Goal: Browse casually: Explore the website without a specific task or goal

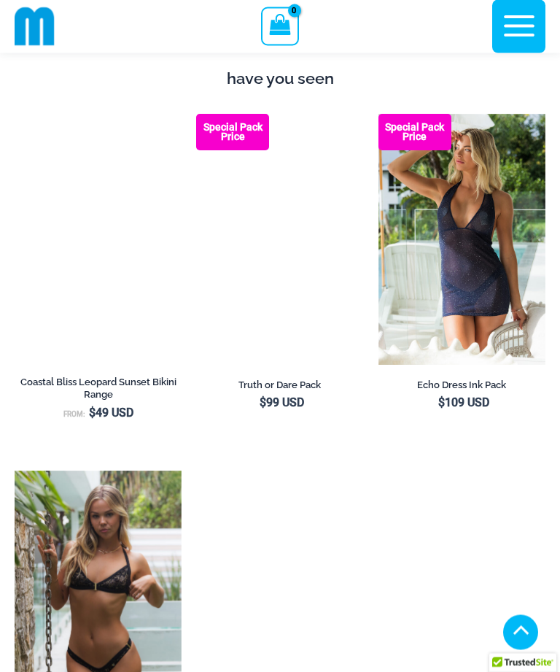
scroll to position [1457, 0]
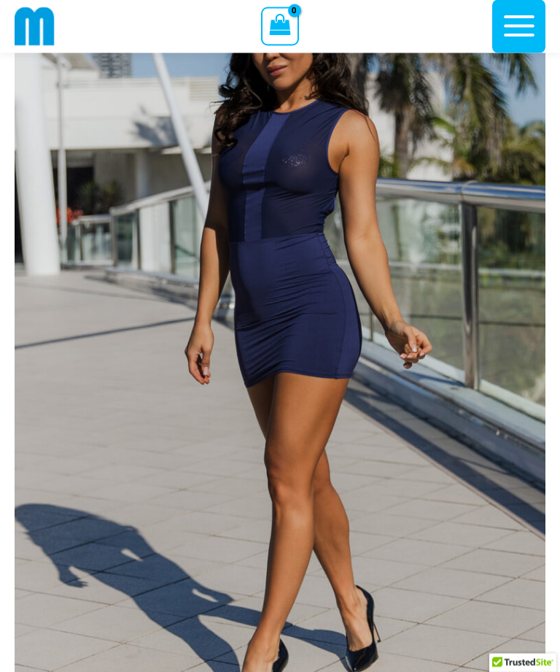
click at [307, 309] on img at bounding box center [280, 341] width 531 height 797
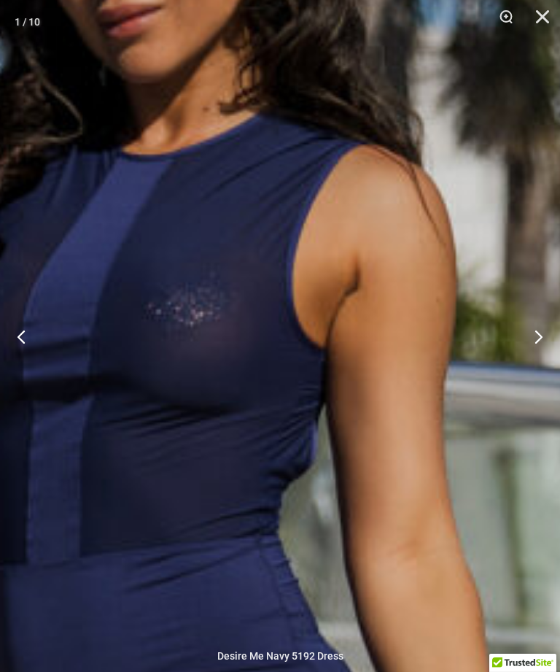
click at [540, 363] on button "Next" at bounding box center [533, 336] width 55 height 73
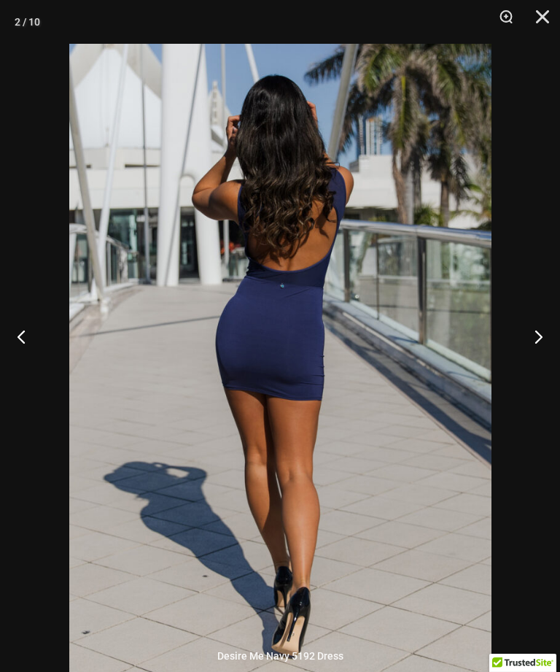
click at [536, 356] on button "Next" at bounding box center [533, 336] width 55 height 73
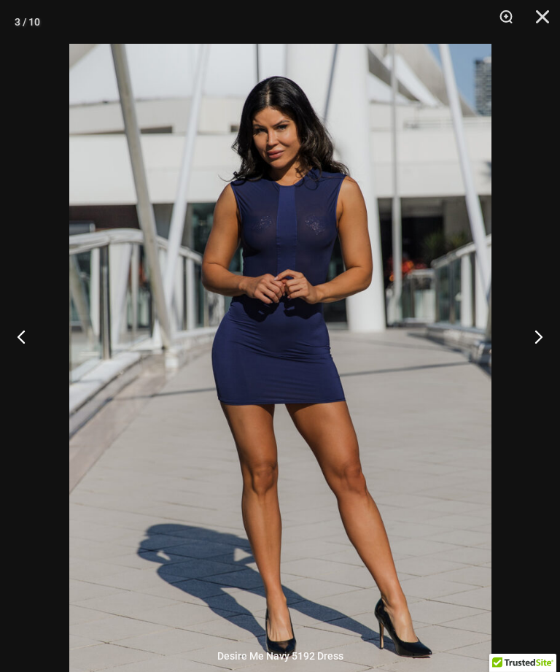
click at [542, 358] on button "Next" at bounding box center [533, 336] width 55 height 73
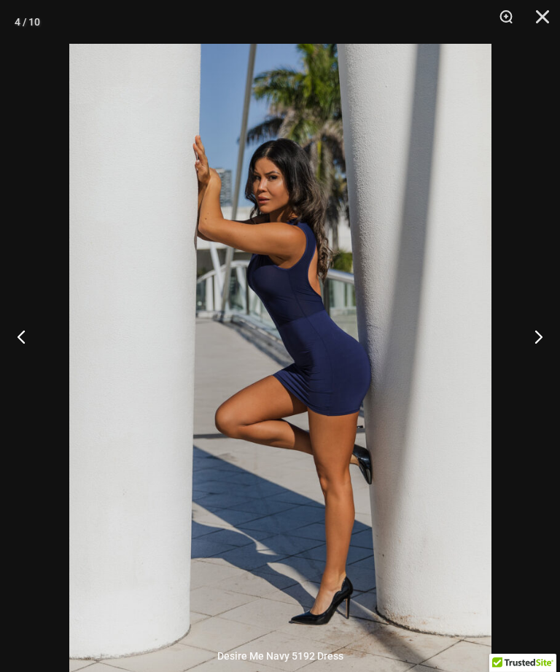
click at [537, 357] on button "Next" at bounding box center [533, 336] width 55 height 73
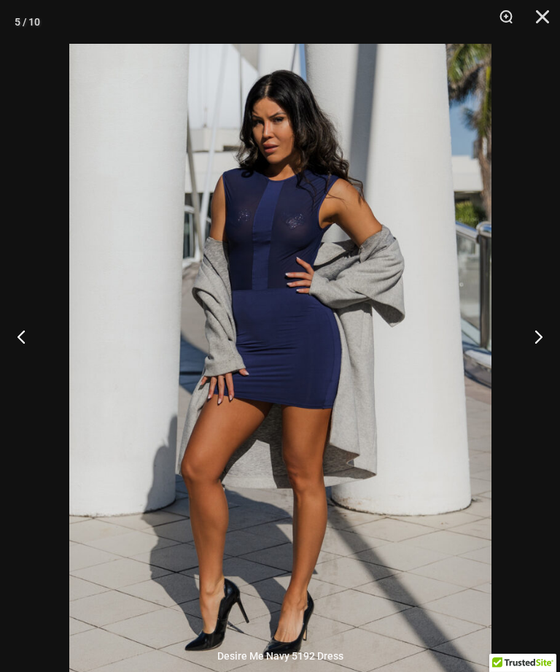
click at [533, 351] on button "Next" at bounding box center [533, 336] width 55 height 73
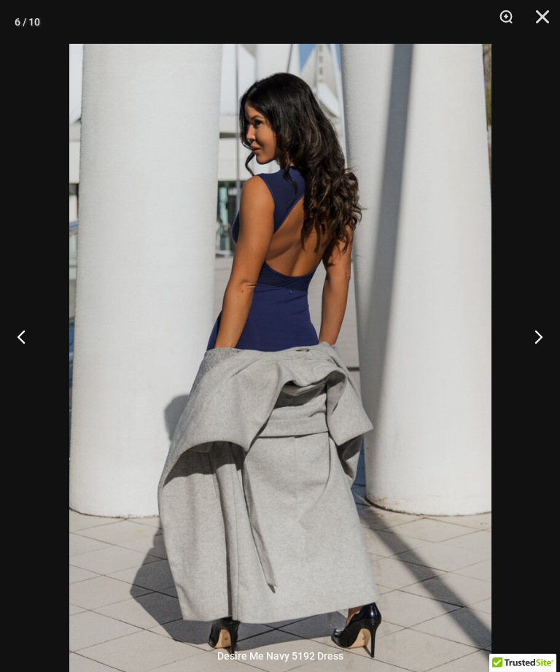
click at [539, 354] on button "Next" at bounding box center [533, 336] width 55 height 73
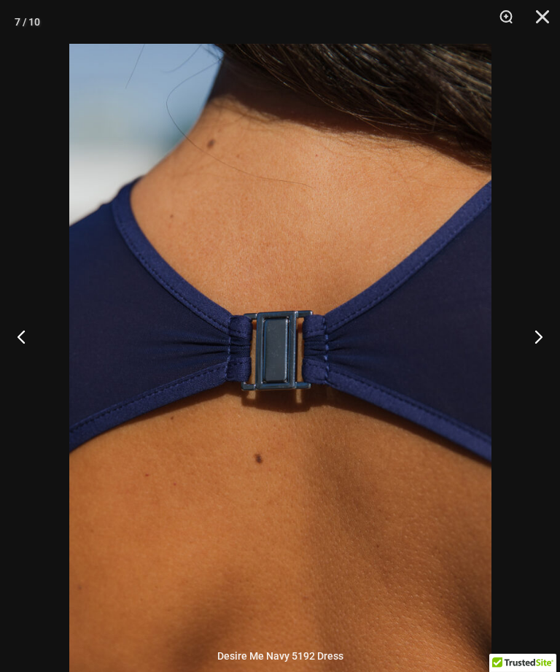
click at [539, 356] on button "Next" at bounding box center [533, 336] width 55 height 73
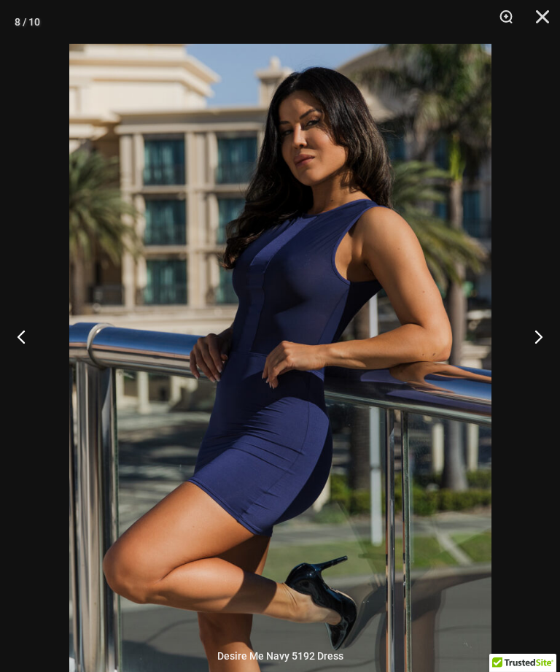
click at [539, 360] on button "Next" at bounding box center [533, 336] width 55 height 73
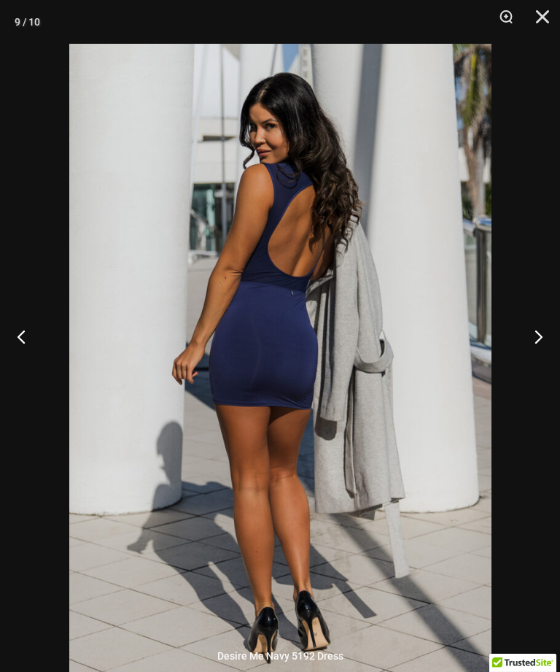
click at [541, 361] on button "Next" at bounding box center [533, 336] width 55 height 73
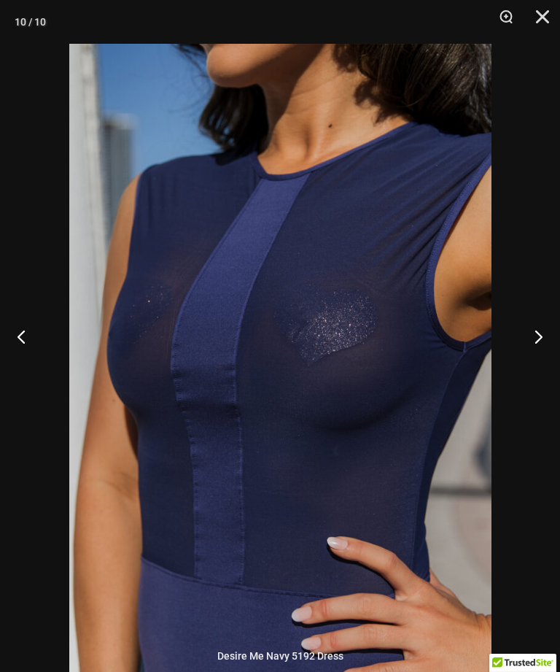
click at [542, 357] on button "Next" at bounding box center [533, 336] width 55 height 73
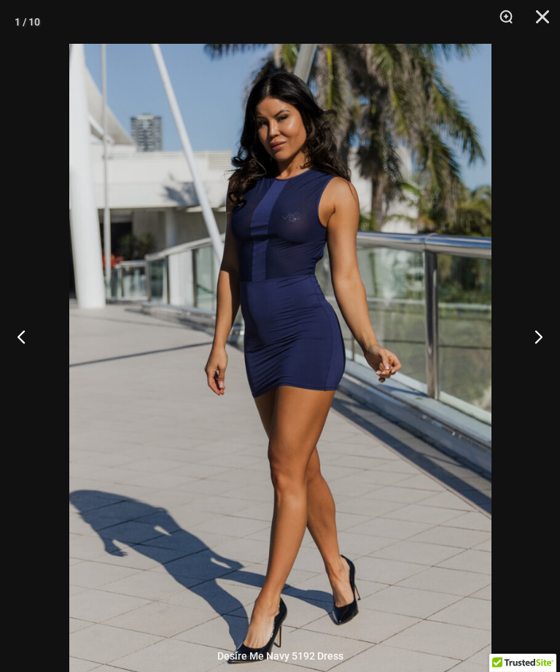
click at [533, 356] on button "Next" at bounding box center [533, 336] width 55 height 73
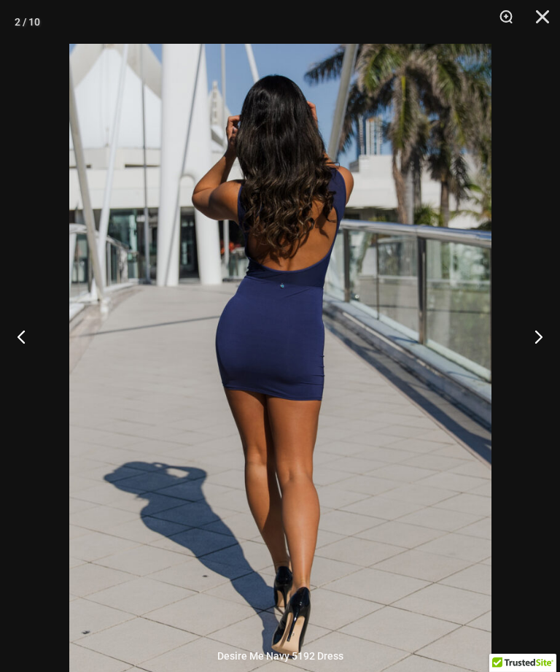
click at [547, 18] on button "Close" at bounding box center [538, 22] width 36 height 44
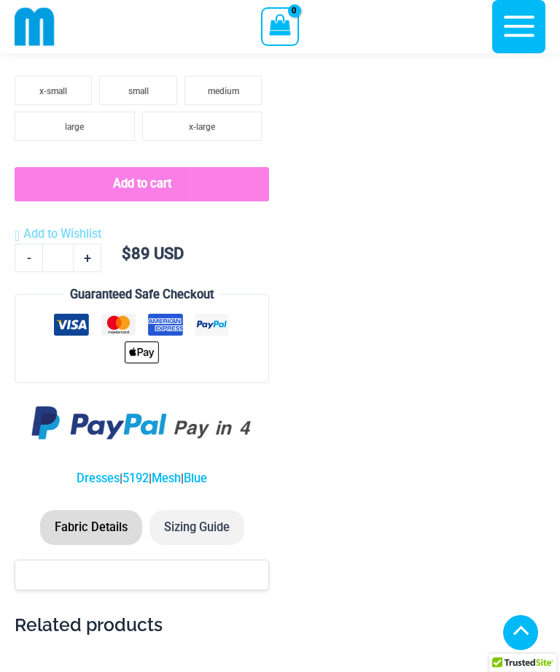
scroll to position [2369, 0]
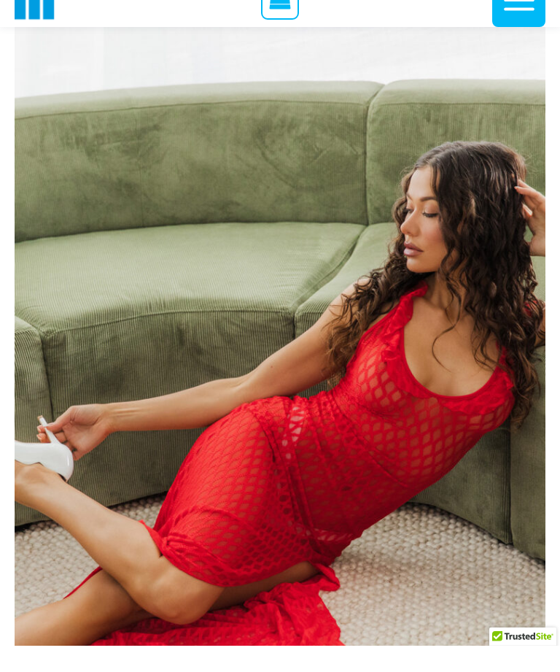
scroll to position [189, 0]
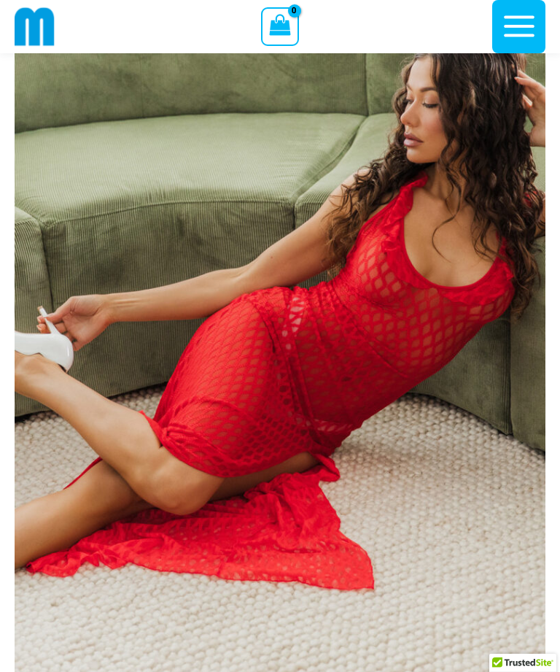
click at [320, 337] on img at bounding box center [280, 302] width 531 height 797
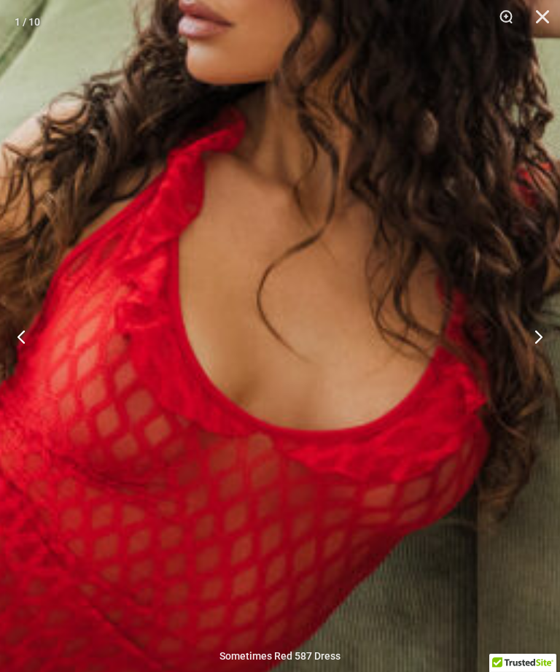
click at [542, 355] on button "Next" at bounding box center [533, 336] width 55 height 73
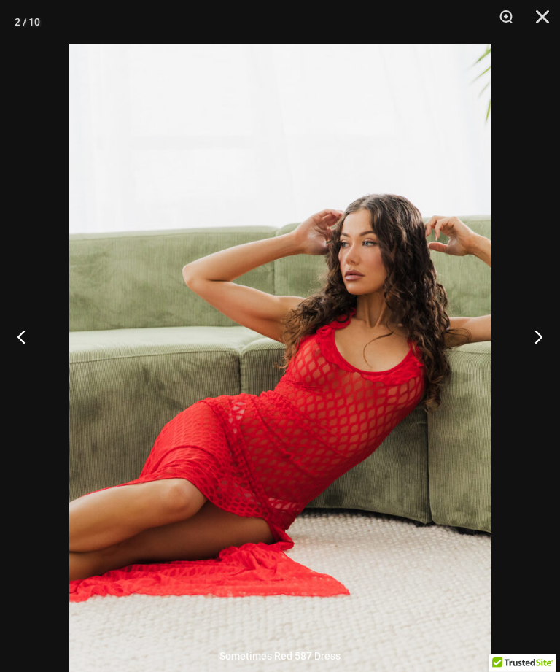
click at [528, 360] on button "Next" at bounding box center [533, 336] width 55 height 73
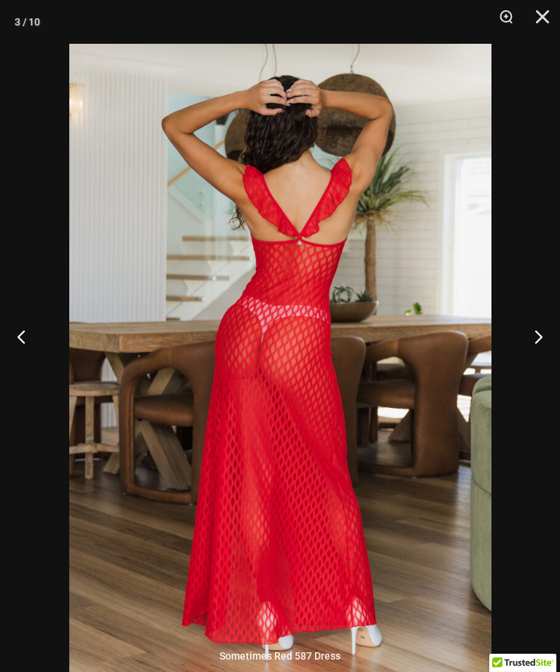
click at [536, 361] on button "Next" at bounding box center [533, 336] width 55 height 73
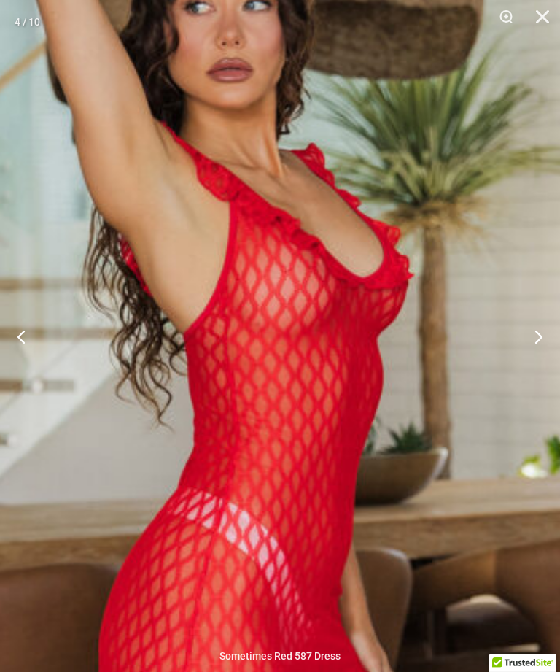
click at [310, 203] on img at bounding box center [239, 644] width 1101 height 1650
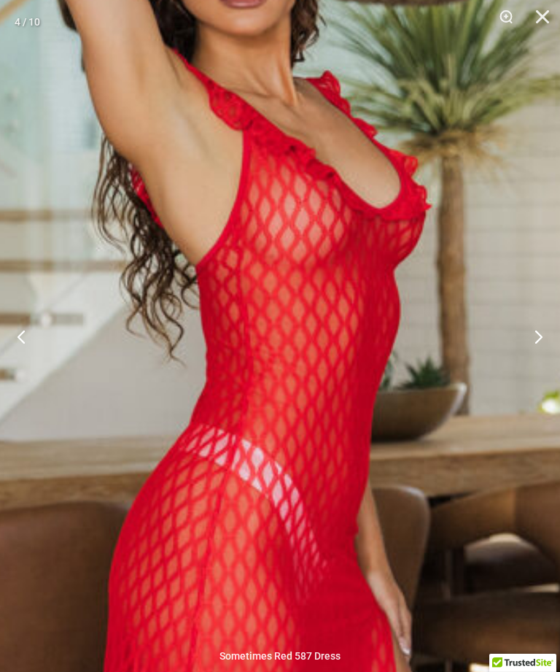
click at [542, 360] on button "Next" at bounding box center [533, 336] width 55 height 73
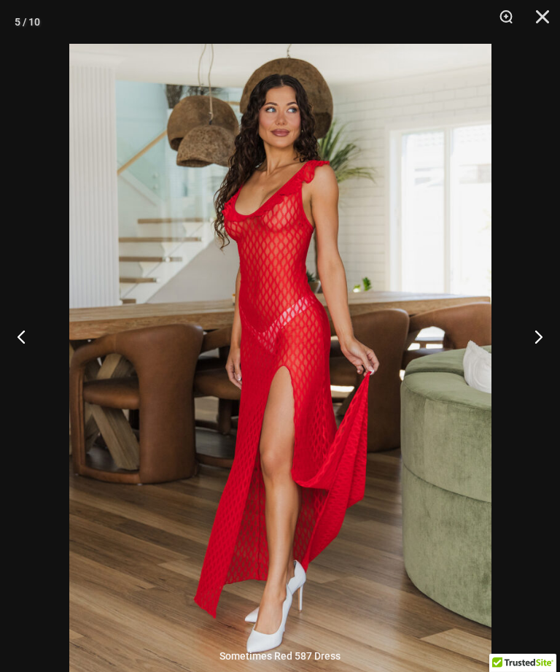
click at [536, 357] on button "Next" at bounding box center [533, 336] width 55 height 73
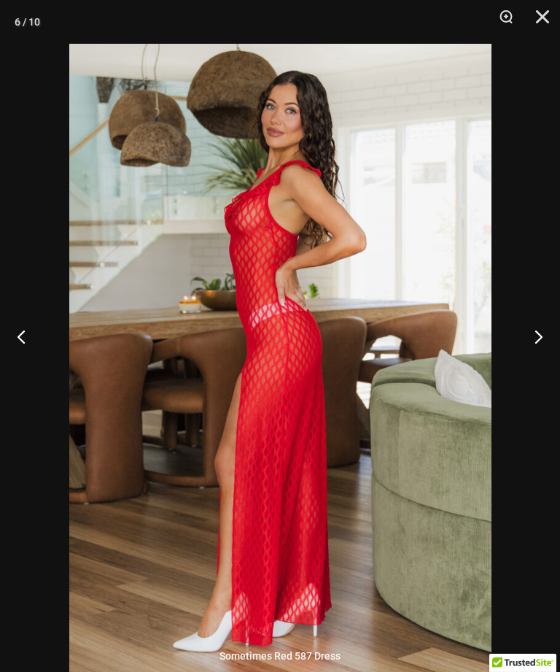
click at [531, 364] on button "Next" at bounding box center [533, 336] width 55 height 73
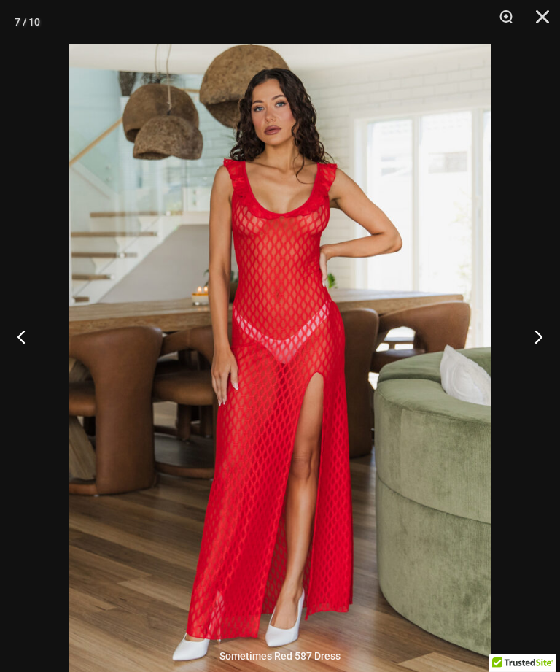
click at [526, 360] on button "Next" at bounding box center [533, 336] width 55 height 73
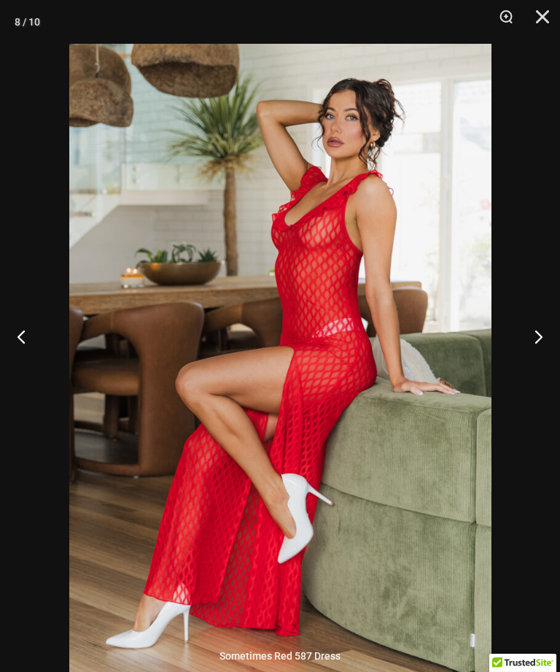
click at [535, 364] on button "Next" at bounding box center [533, 336] width 55 height 73
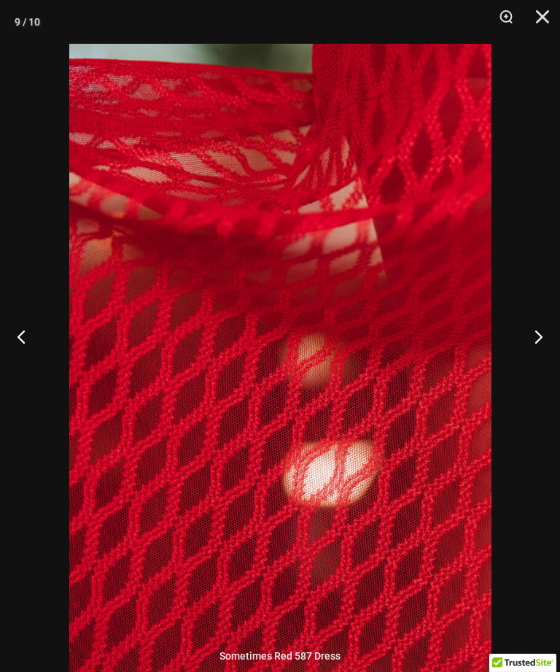
click at [535, 370] on button "Next" at bounding box center [533, 336] width 55 height 73
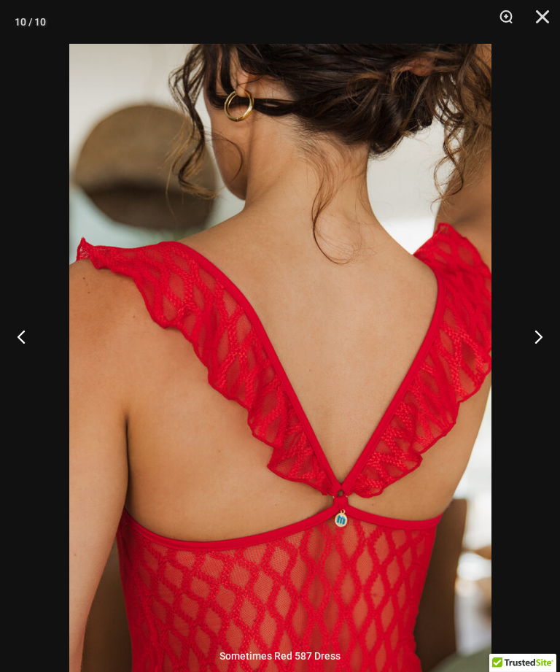
click at [537, 369] on button "Next" at bounding box center [533, 336] width 55 height 73
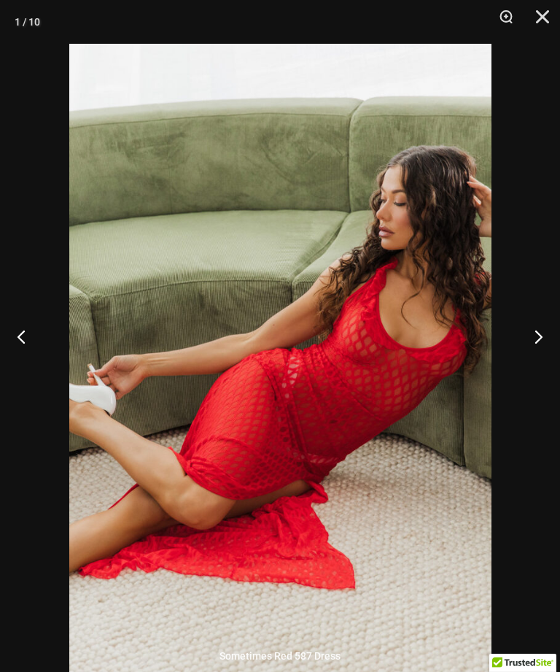
click at [547, 19] on button "Close" at bounding box center [538, 22] width 36 height 44
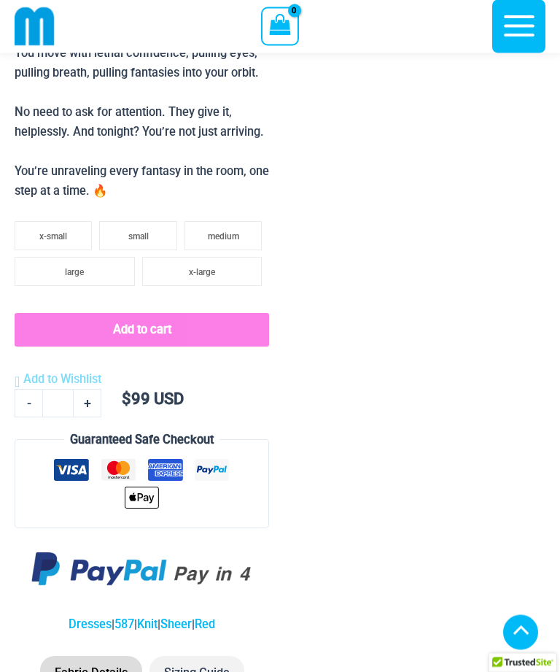
scroll to position [2022, 0]
